Goal: Communication & Community: Answer question/provide support

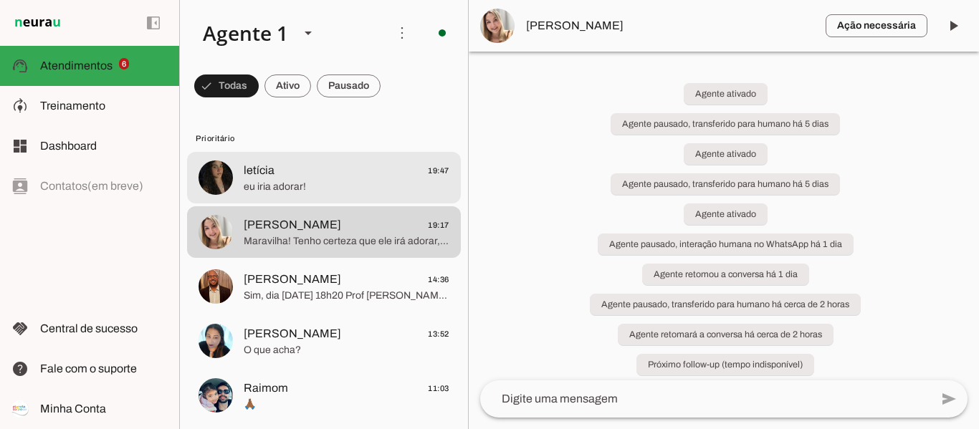
click at [350, 183] on span "eu iria adorar!" at bounding box center [347, 187] width 206 height 14
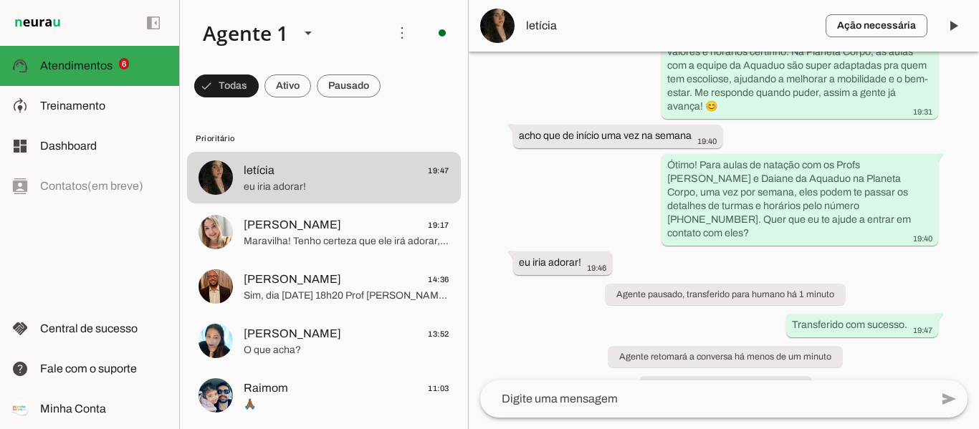
scroll to position [377, 0]
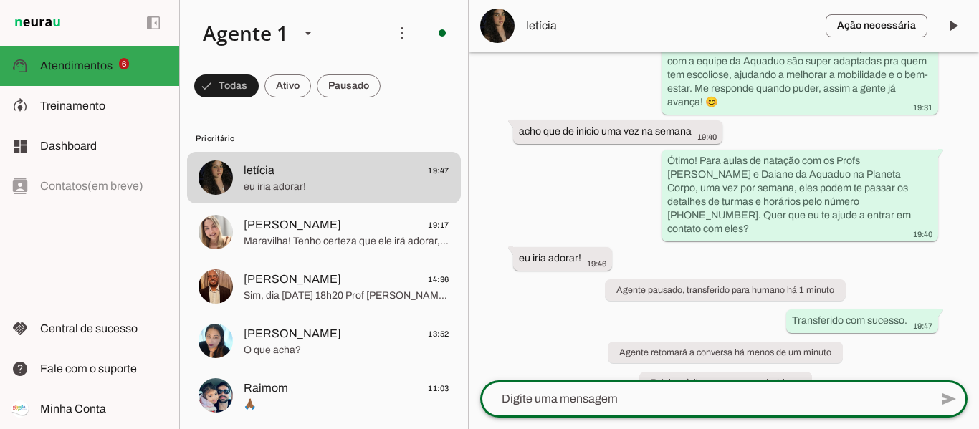
click at [646, 396] on textarea at bounding box center [705, 399] width 450 height 17
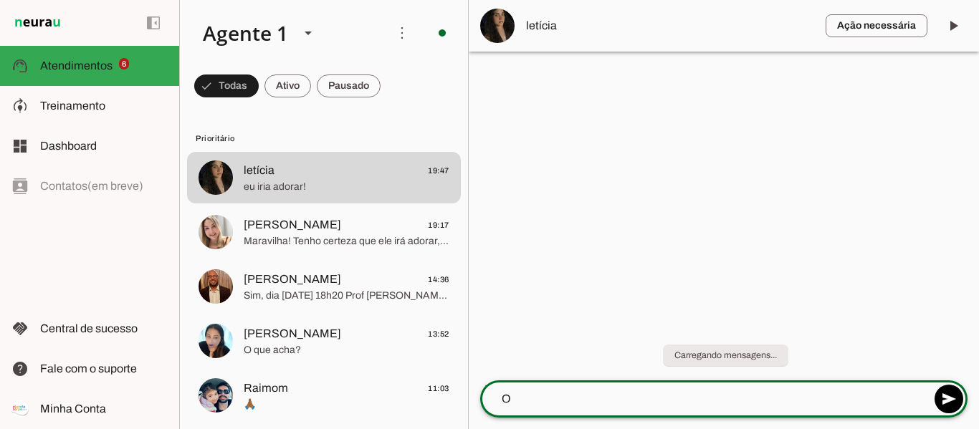
scroll to position [0, 0]
type textarea "Oi Leticia!"
type textarea "Boa noite"
type textarea "A"
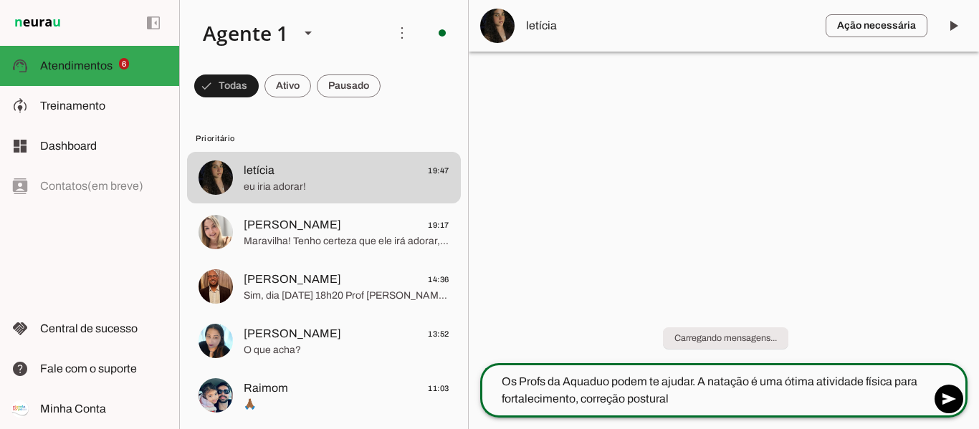
type textarea "Os Profs da Aquaduo podem te ajudar. A natação é uma ótima atividade física par…"
